Goal: Entertainment & Leisure: Browse casually

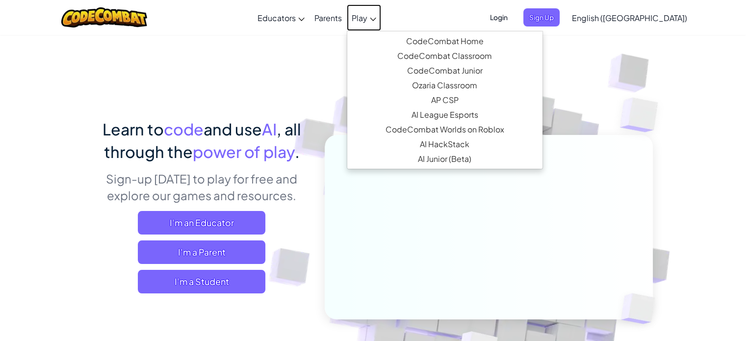
click at [367, 18] on span "Play" at bounding box center [359, 18] width 16 height 10
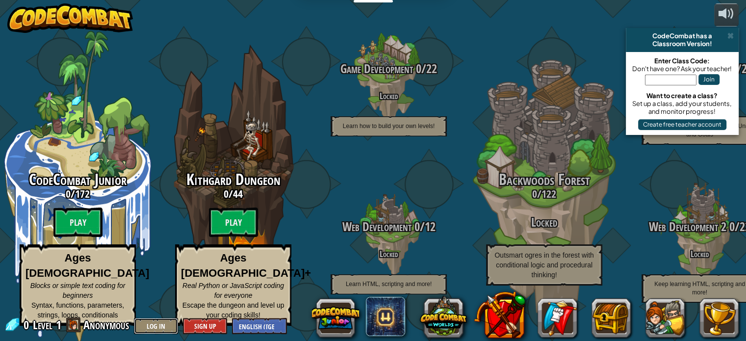
click at [151, 321] on button "Log In" at bounding box center [156, 326] width 44 height 16
